Goal: Transaction & Acquisition: Purchase product/service

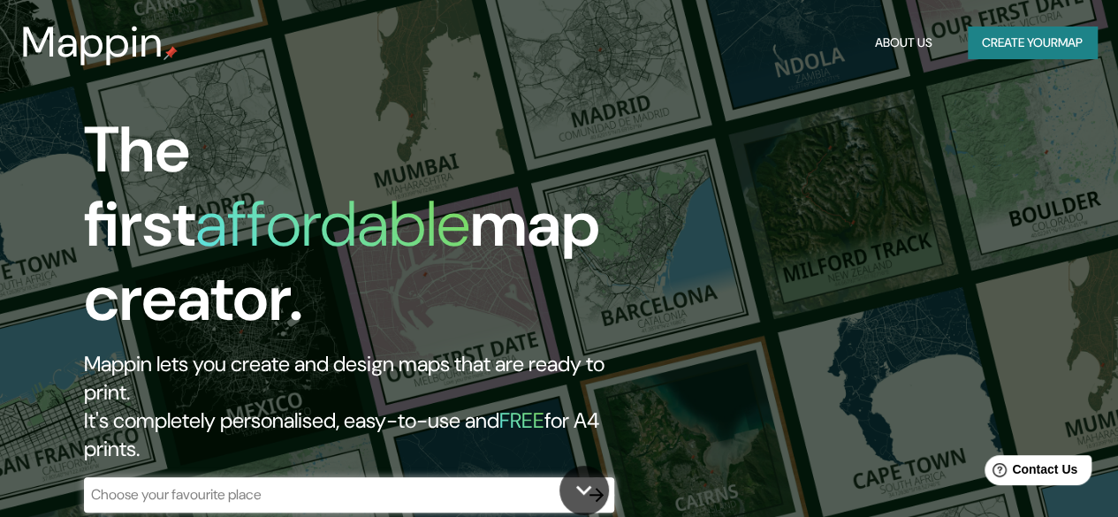
click at [637, 201] on h1 "The first affordable map creator." at bounding box center [364, 231] width 560 height 237
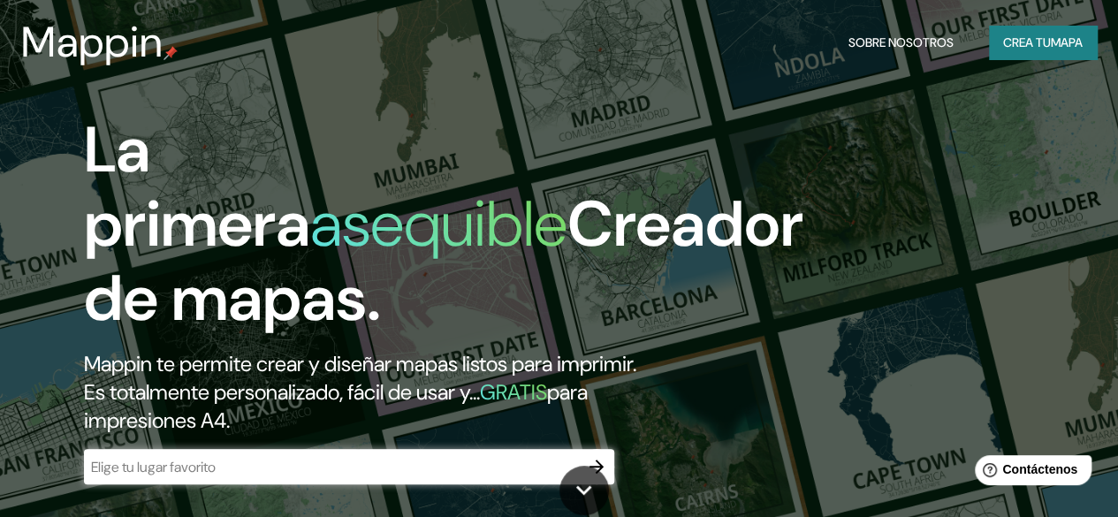
click at [621, 309] on h1 "La primera asequible Creador de mapas." at bounding box center [444, 231] width 720 height 237
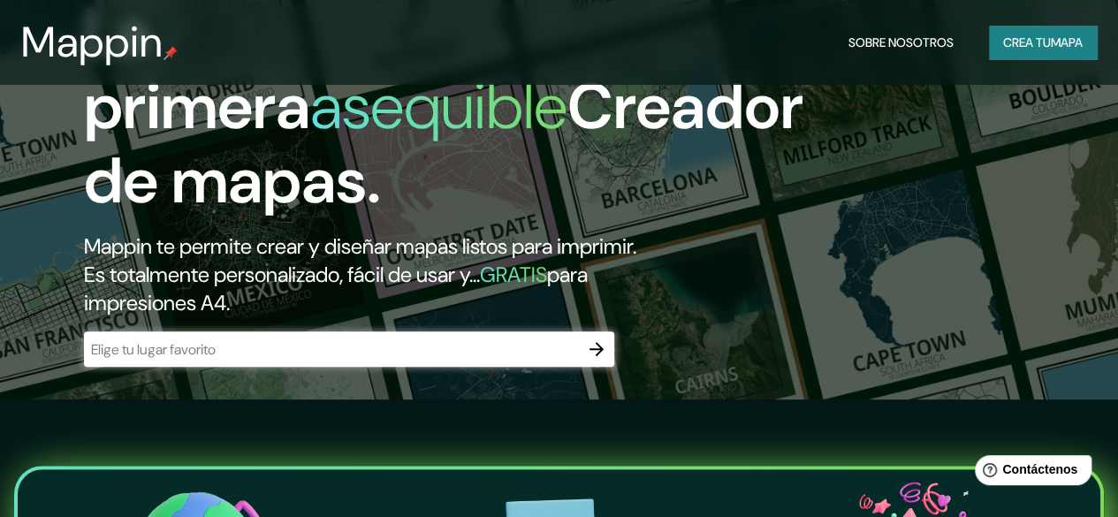
scroll to position [177, 0]
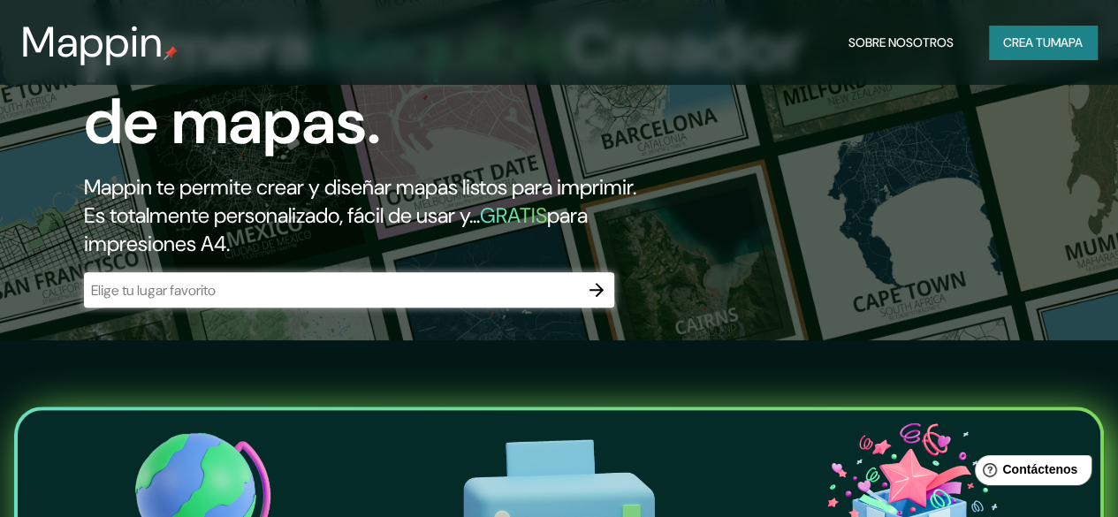
click at [312, 308] on div "​" at bounding box center [349, 289] width 530 height 35
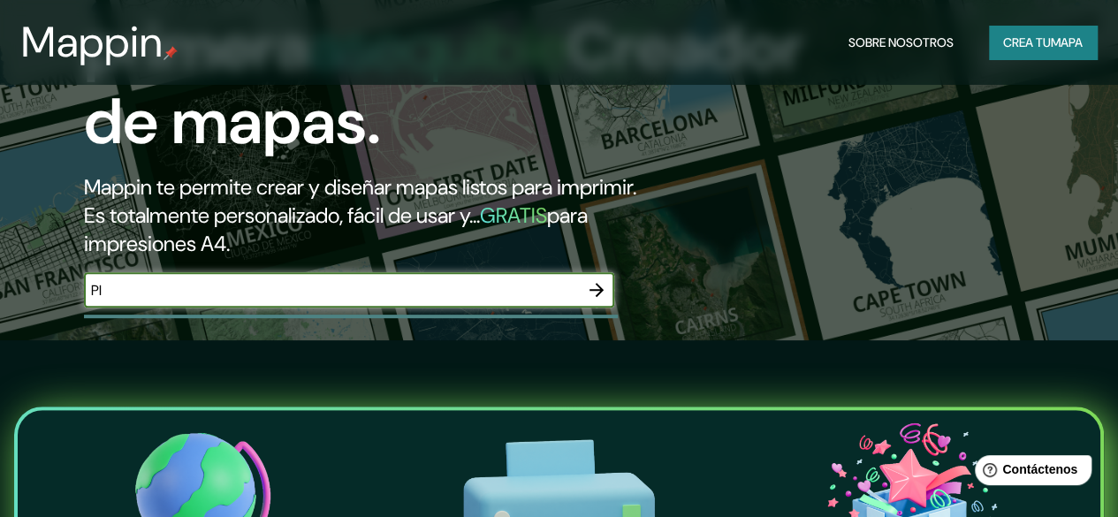
type input "P"
type input "[GEOGRAPHIC_DATA], [GEOGRAPHIC_DATA], Tambogrande"
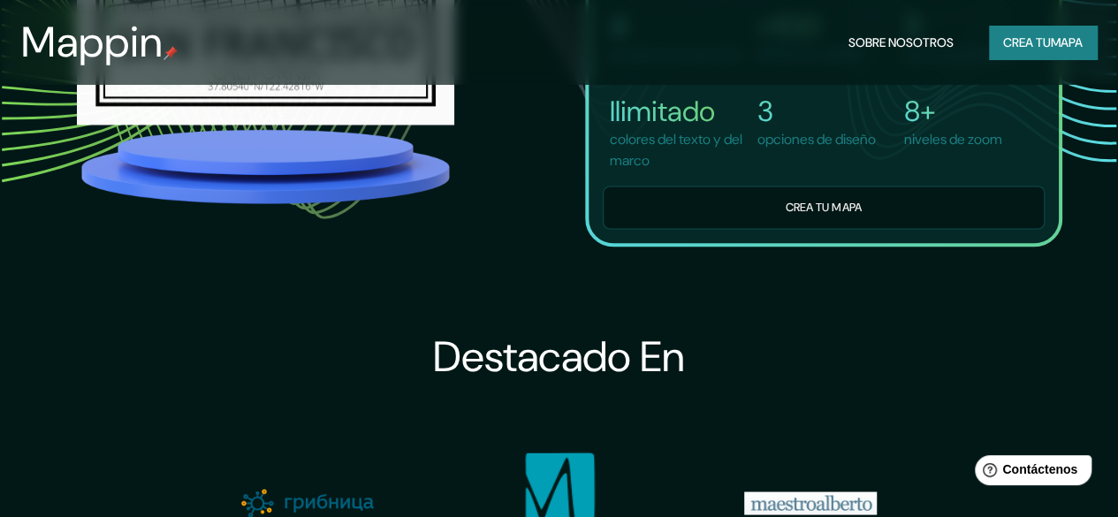
scroll to position [1326, 0]
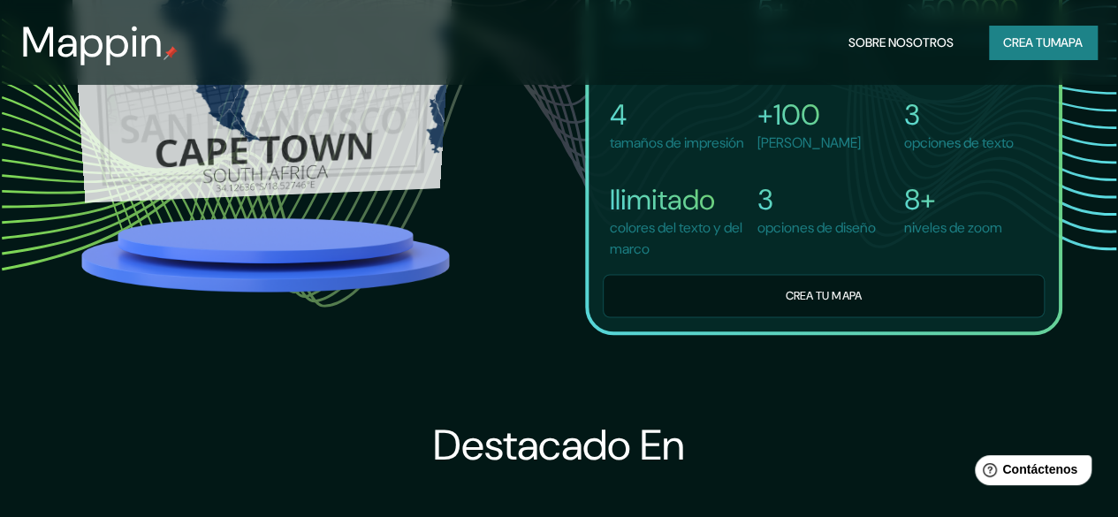
click at [313, 189] on img at bounding box center [262, 13] width 401 height 373
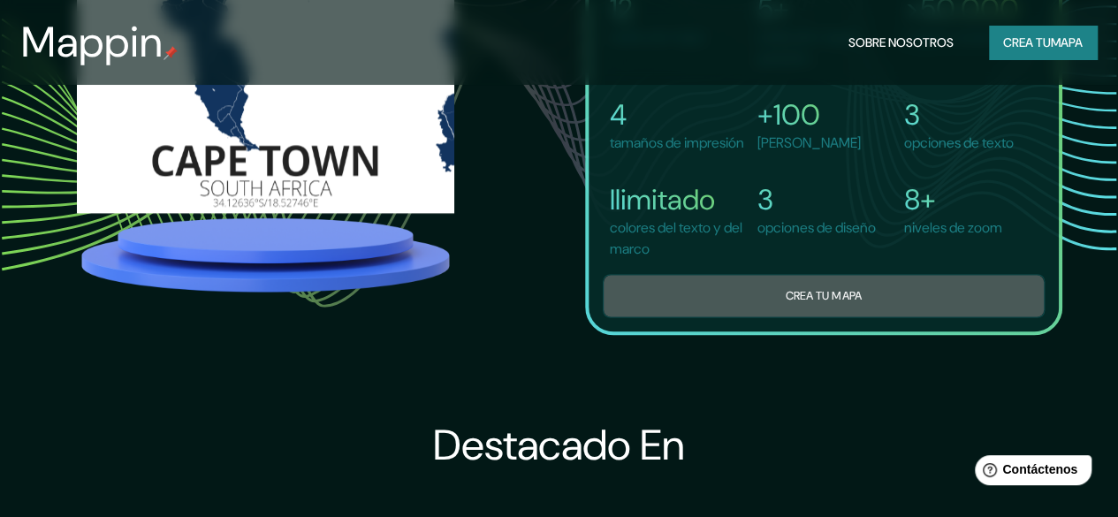
drag, startPoint x: 741, startPoint y: 327, endPoint x: 710, endPoint y: 328, distance: 31.0
click at [741, 317] on button "Crea tu mapa" at bounding box center [824, 295] width 442 height 43
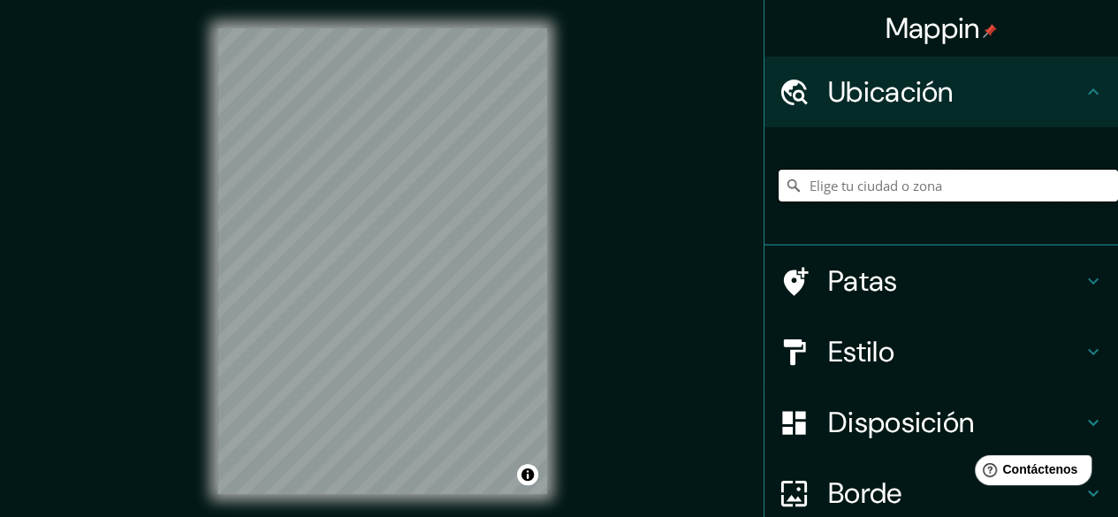
click at [861, 193] on input "Elige tu ciudad o zona" at bounding box center [949, 186] width 340 height 32
drag, startPoint x: 829, startPoint y: 183, endPoint x: 767, endPoint y: 196, distance: 63.3
click at [779, 196] on input "Piura, [GEOGRAPHIC_DATA], [GEOGRAPHIC_DATA]" at bounding box center [949, 186] width 340 height 32
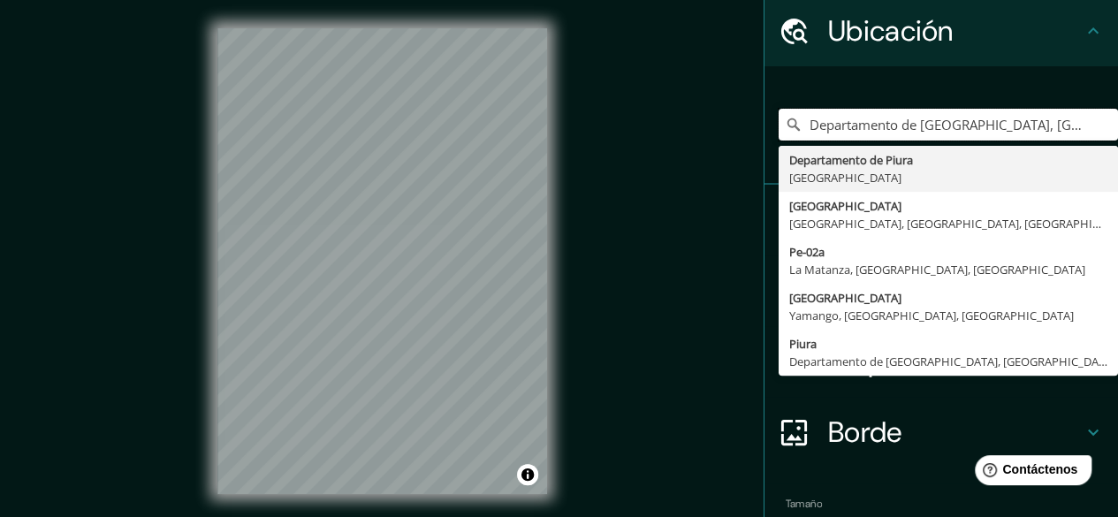
scroll to position [88, 0]
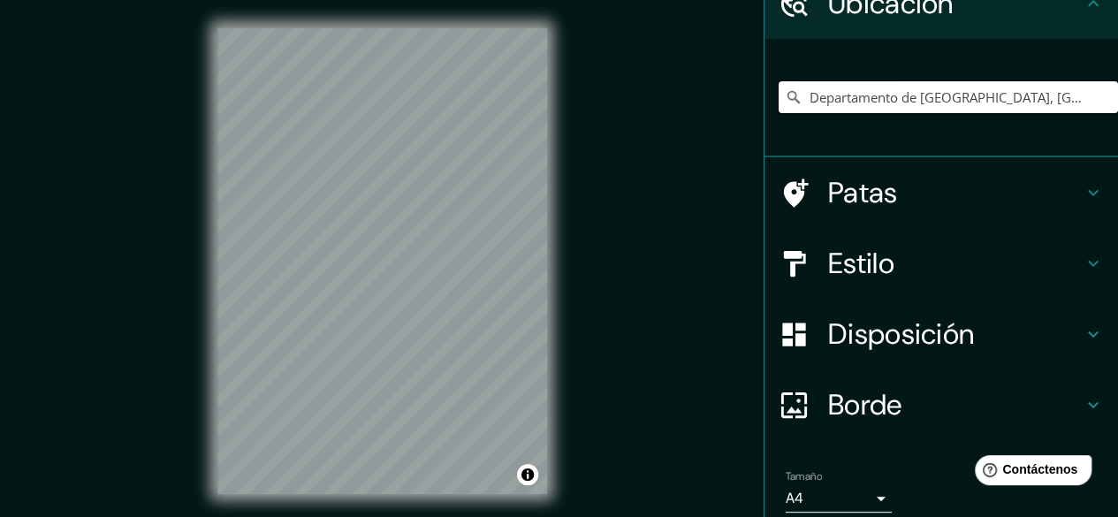
type input "Departamento de [GEOGRAPHIC_DATA], [GEOGRAPHIC_DATA]"
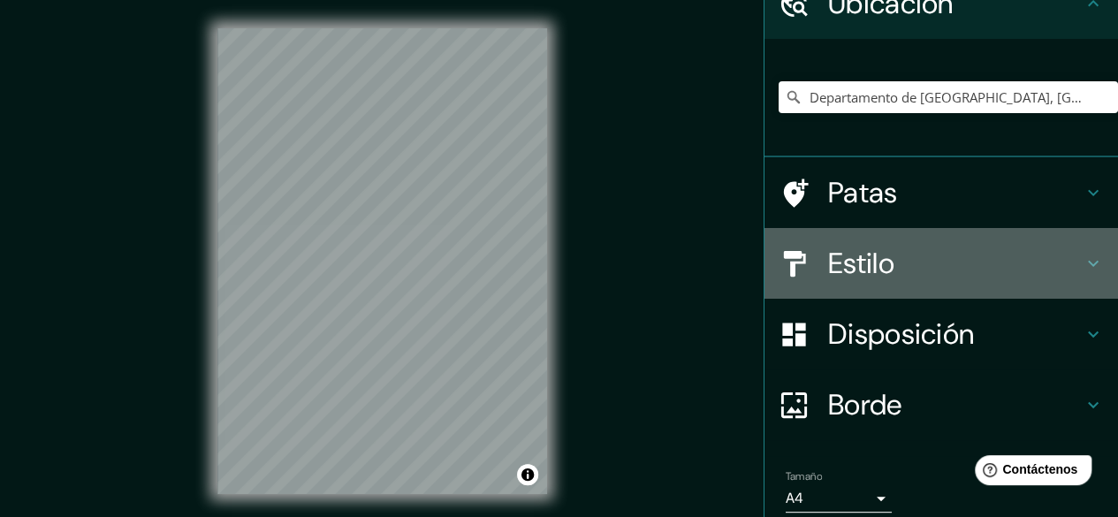
click at [869, 282] on div "Estilo" at bounding box center [942, 263] width 354 height 71
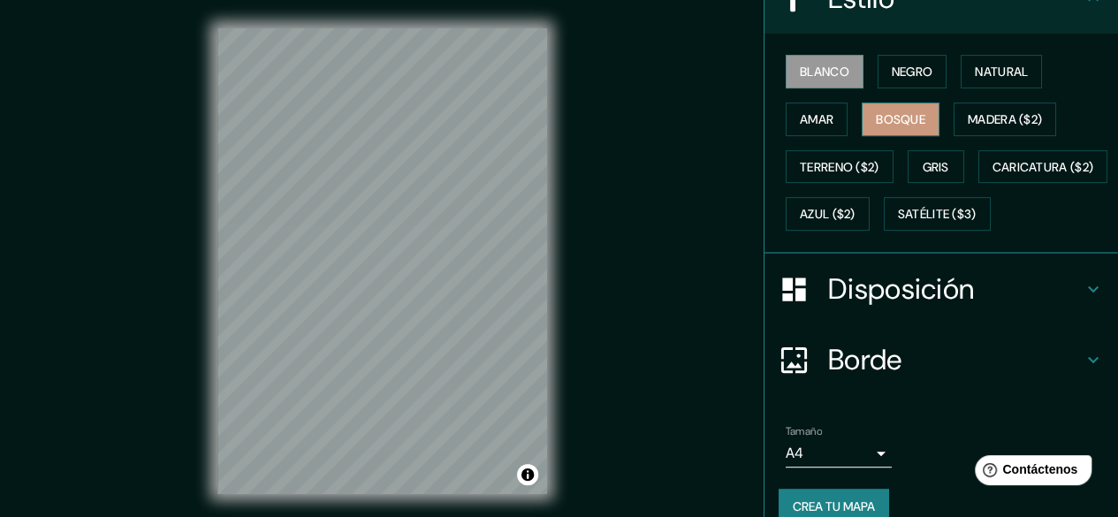
scroll to position [265, 0]
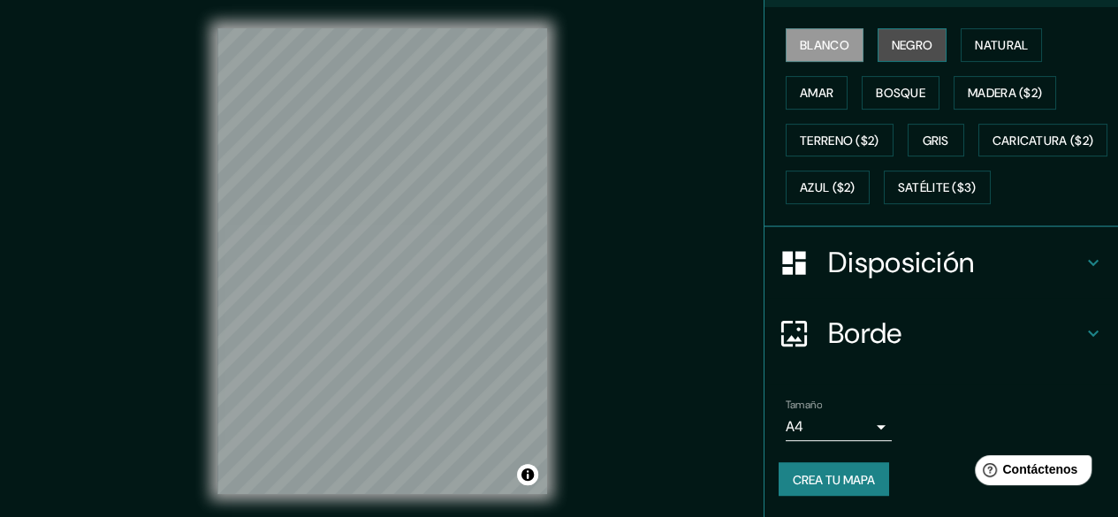
click at [904, 49] on font "Negro" at bounding box center [913, 45] width 42 height 16
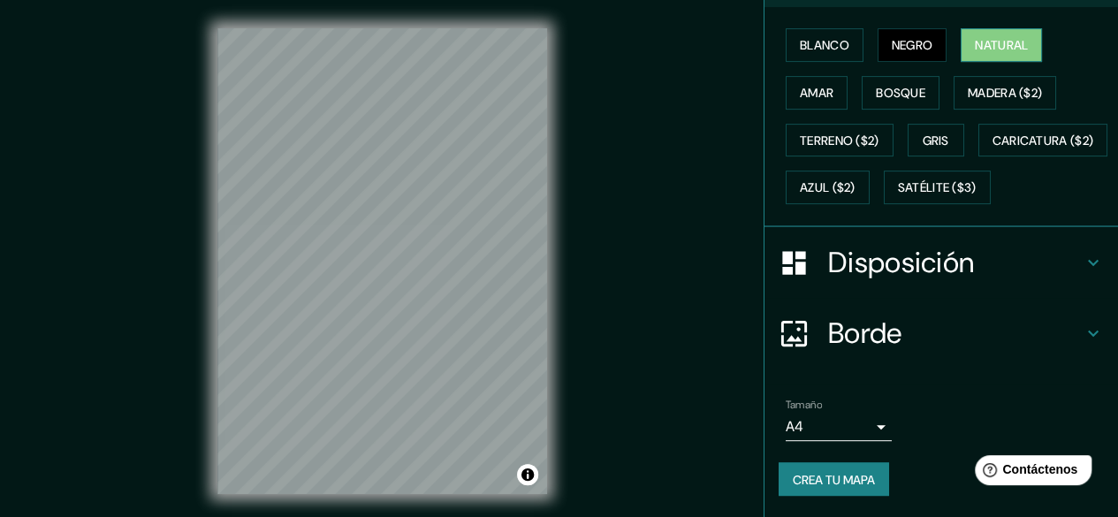
click at [1002, 38] on font "Natural" at bounding box center [1001, 45] width 53 height 16
click at [819, 94] on font "Amar" at bounding box center [817, 93] width 34 height 16
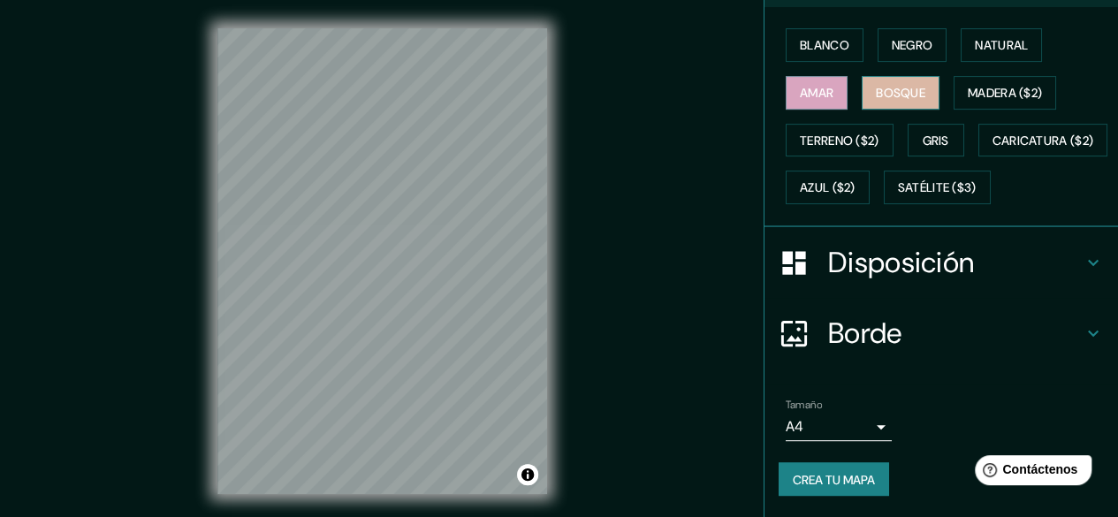
click at [873, 102] on button "Bosque" at bounding box center [901, 93] width 78 height 34
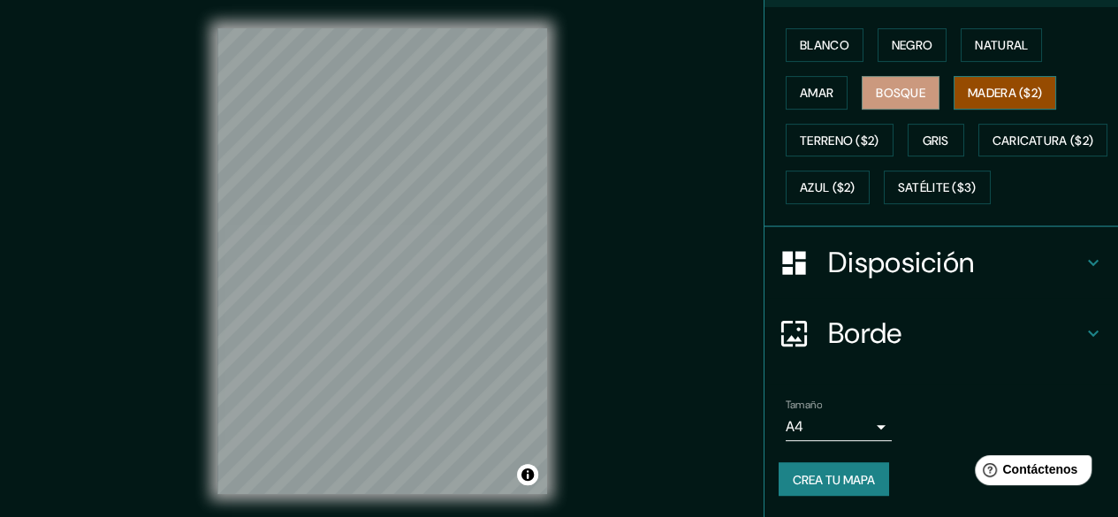
click at [974, 85] on font "Madera ($2)" at bounding box center [1005, 93] width 74 height 16
click at [925, 124] on button "Gris" at bounding box center [936, 141] width 57 height 34
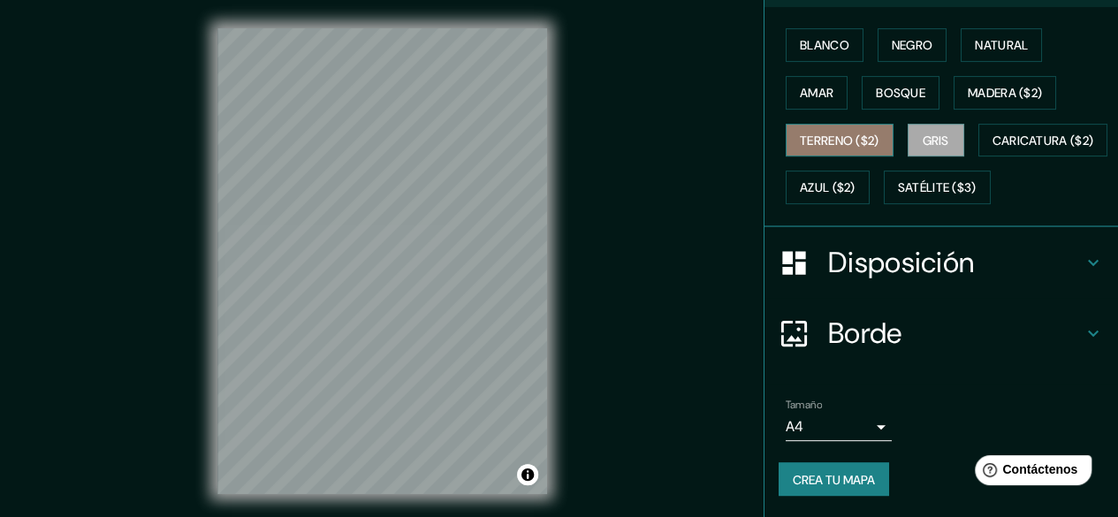
click at [844, 133] on font "Terreno ($2)" at bounding box center [840, 141] width 80 height 16
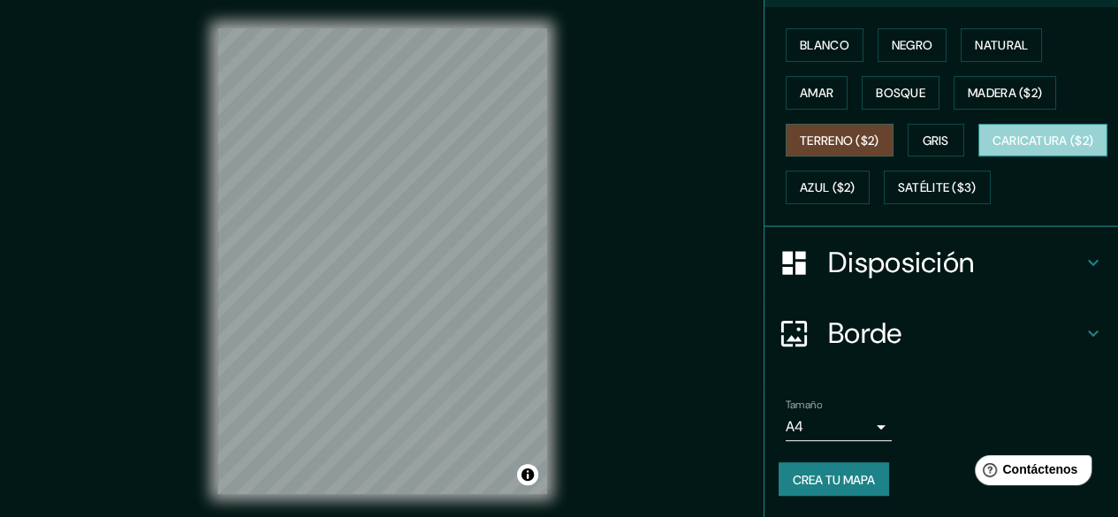
click at [993, 149] on font "Caricatura ($2)" at bounding box center [1044, 141] width 102 height 16
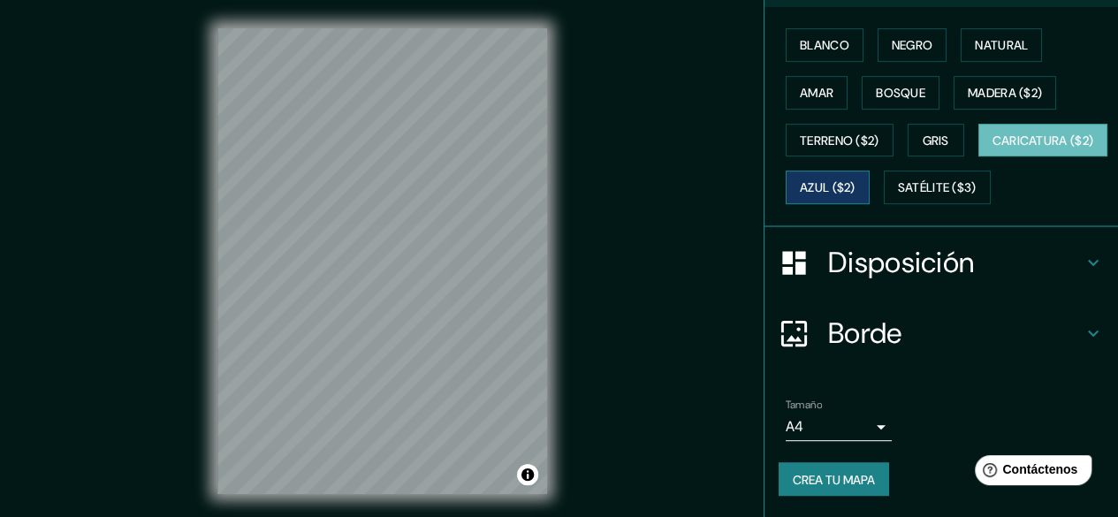
click at [856, 191] on font "Azul ($2)" at bounding box center [828, 187] width 56 height 23
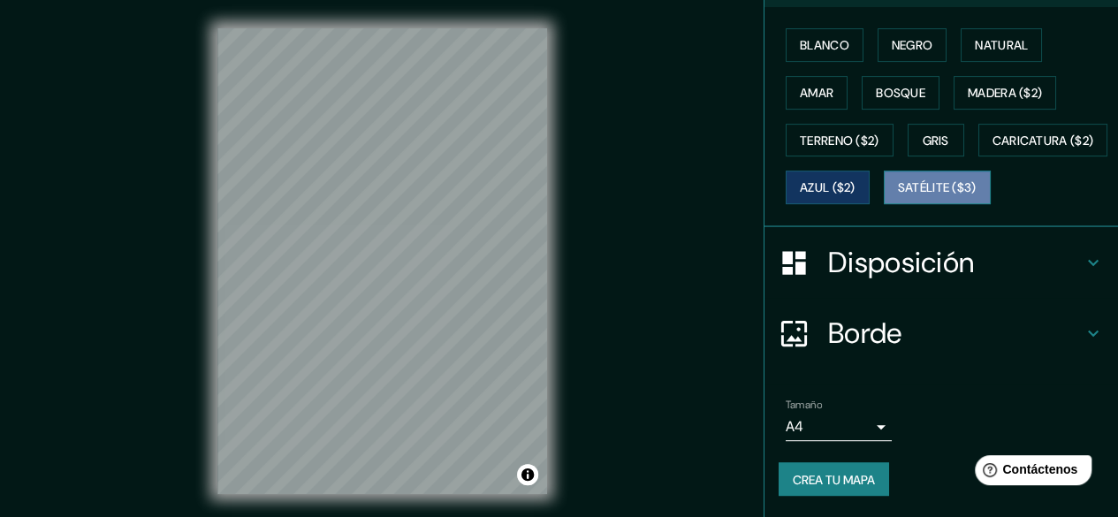
click at [884, 204] on button "Satélite ($3)" at bounding box center [937, 188] width 107 height 34
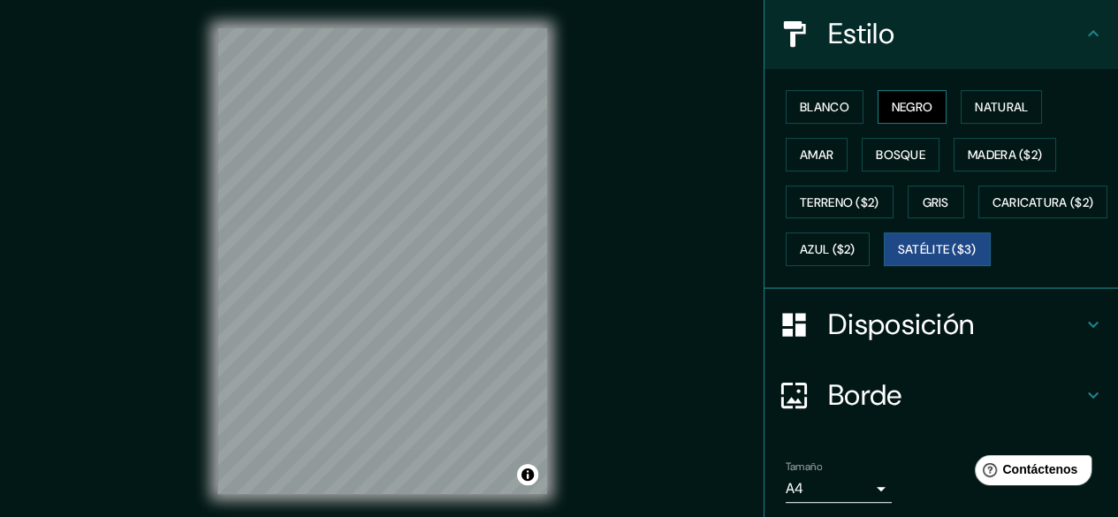
scroll to position [177, 0]
